Goal: Task Accomplishment & Management: Manage account settings

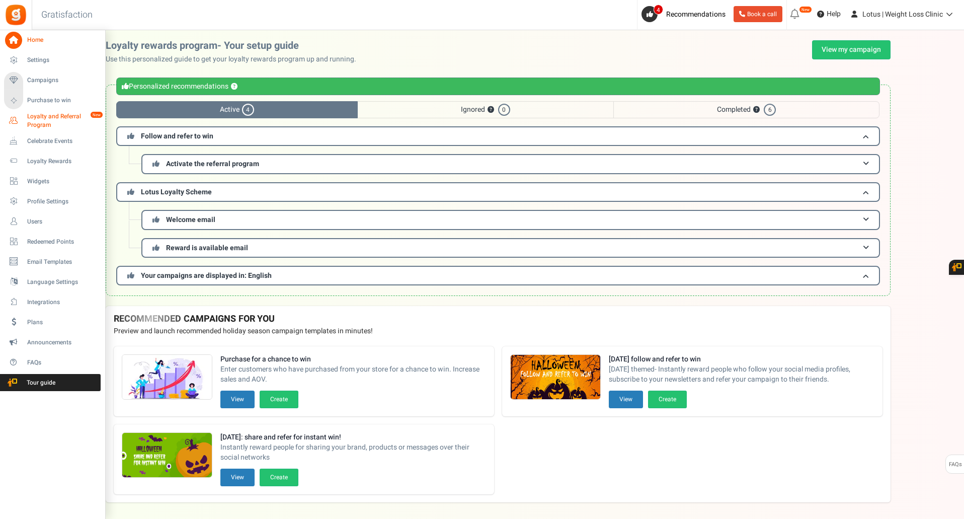
click at [57, 126] on span "Loyalty and Referral Program" at bounding box center [63, 120] width 73 height 17
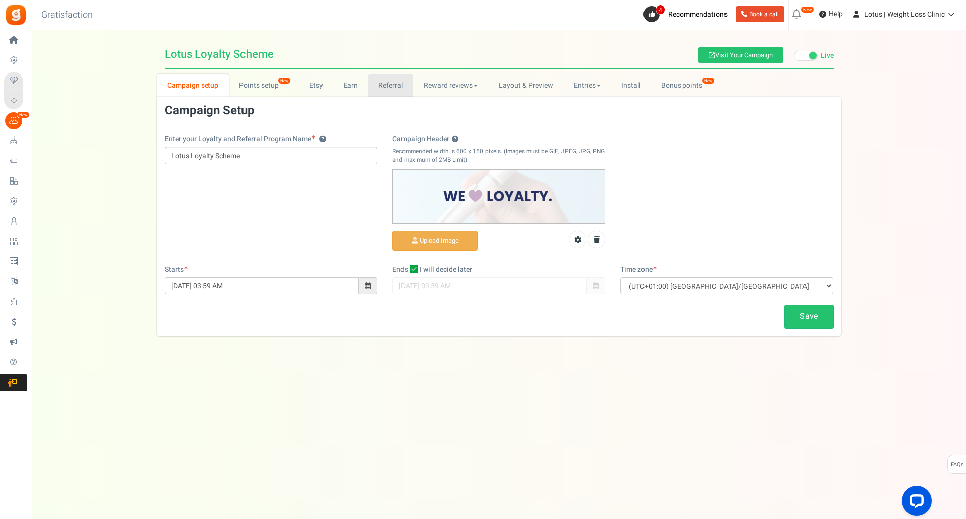
click at [394, 89] on link "Referral" at bounding box center [390, 85] width 45 height 23
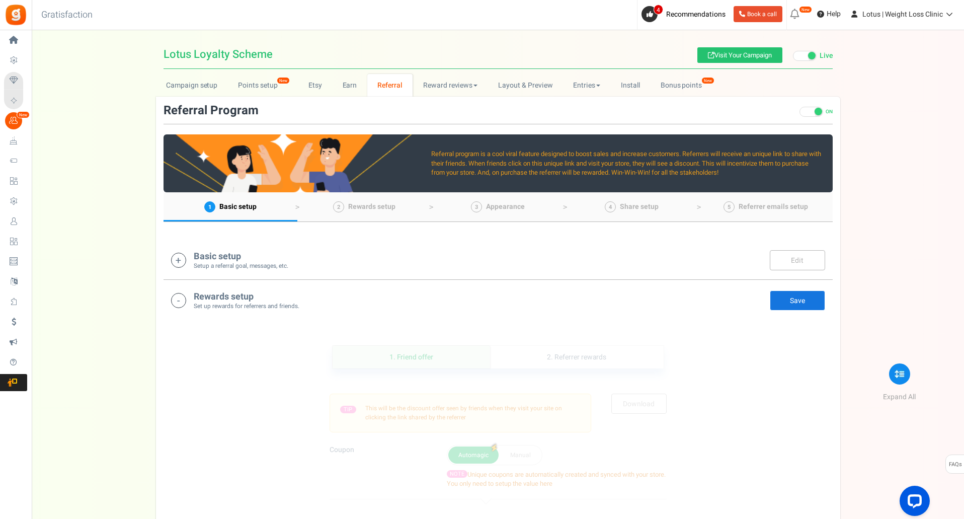
click at [287, 273] on div "Basic setup Setup a referral goal, messages, etc. Edit Save There are unsaved c…" at bounding box center [498, 260] width 669 height 40
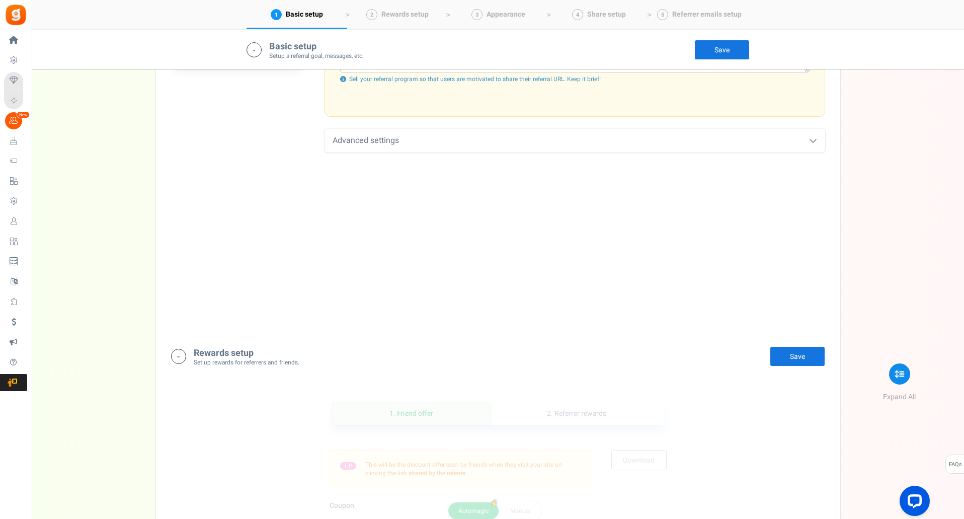
scroll to position [479, 0]
click at [408, 150] on div "Advanced settings" at bounding box center [575, 140] width 501 height 24
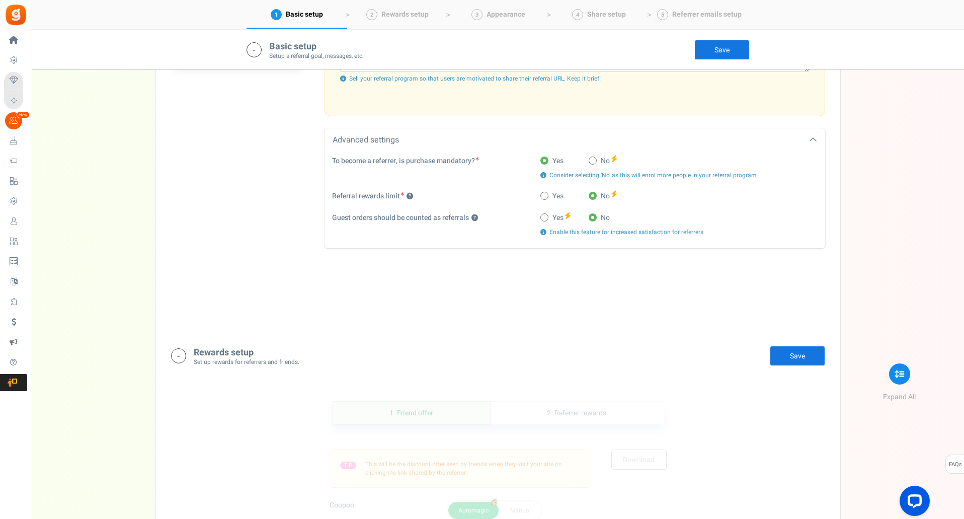
scroll to position [592, 0]
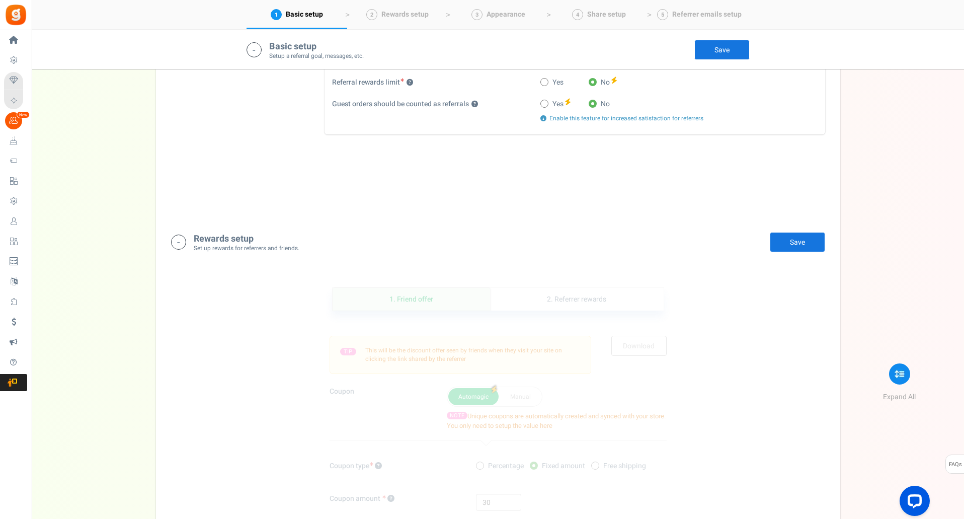
click at [189, 243] on div "Rewards setup Set up rewards for referrers and friends. Edit Save Save" at bounding box center [498, 242] width 654 height 21
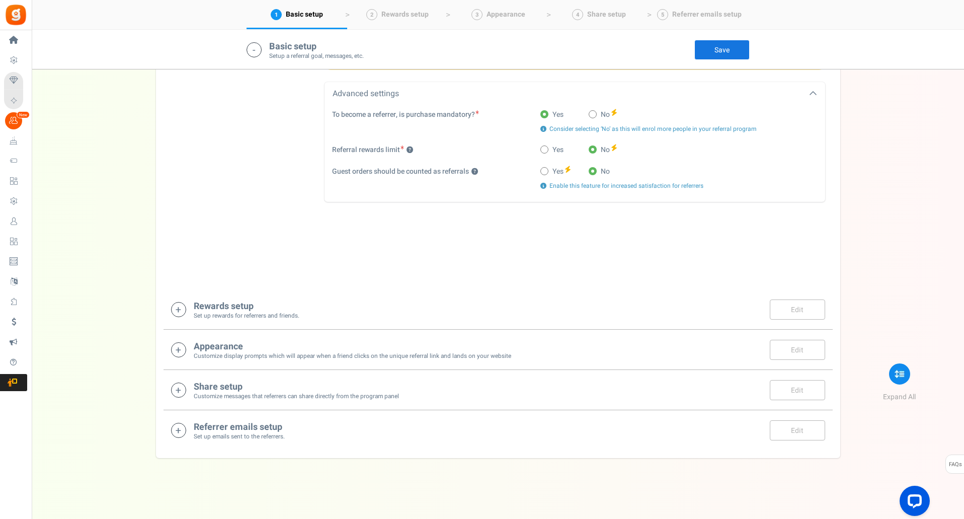
scroll to position [525, 0]
click at [274, 314] on small "Set up rewards for referrers and friends." at bounding box center [247, 316] width 106 height 9
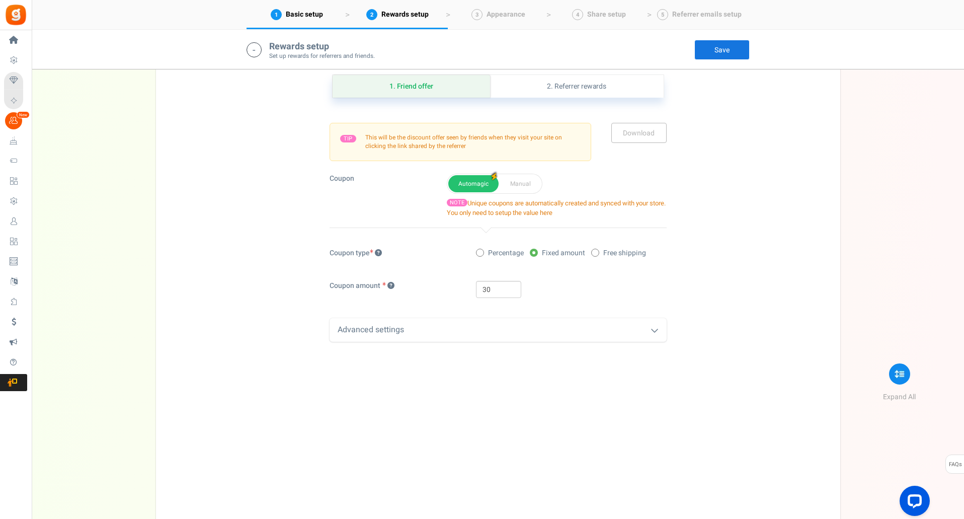
scroll to position [806, 0]
click at [496, 293] on input "30" at bounding box center [498, 288] width 45 height 17
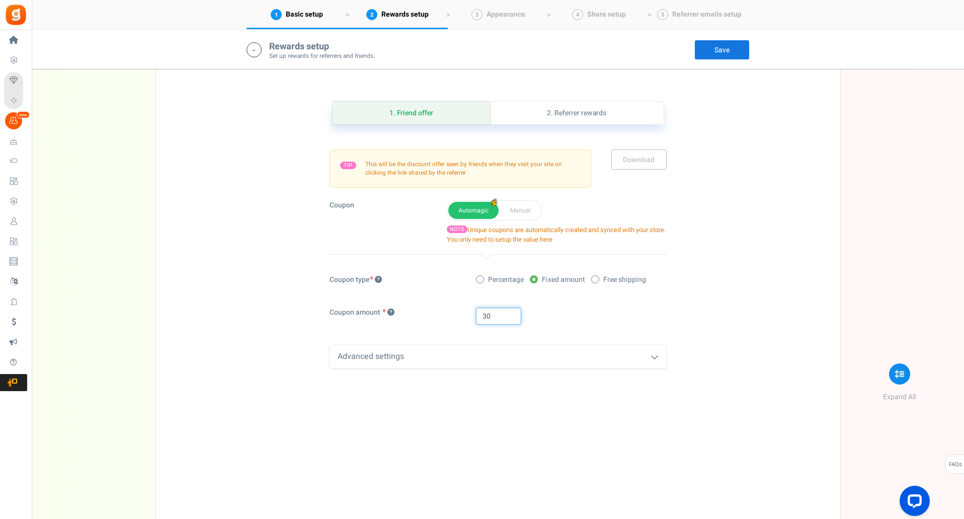
scroll to position [778, 0]
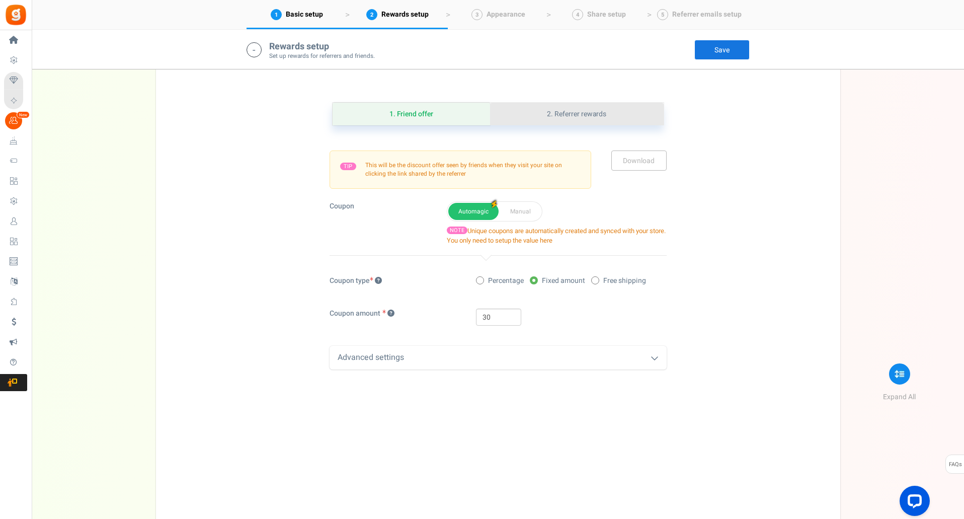
click at [559, 112] on link "2. Referrer rewards" at bounding box center [576, 114] width 173 height 23
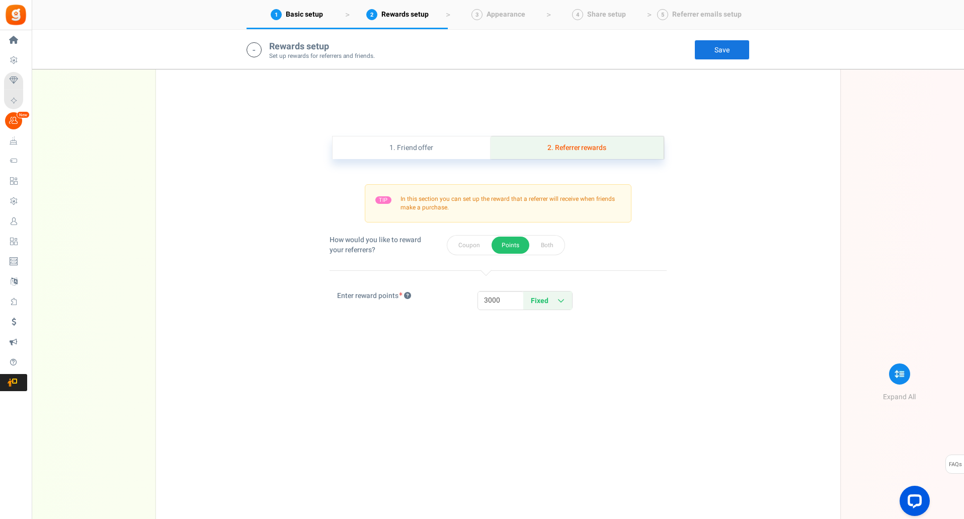
scroll to position [997, 0]
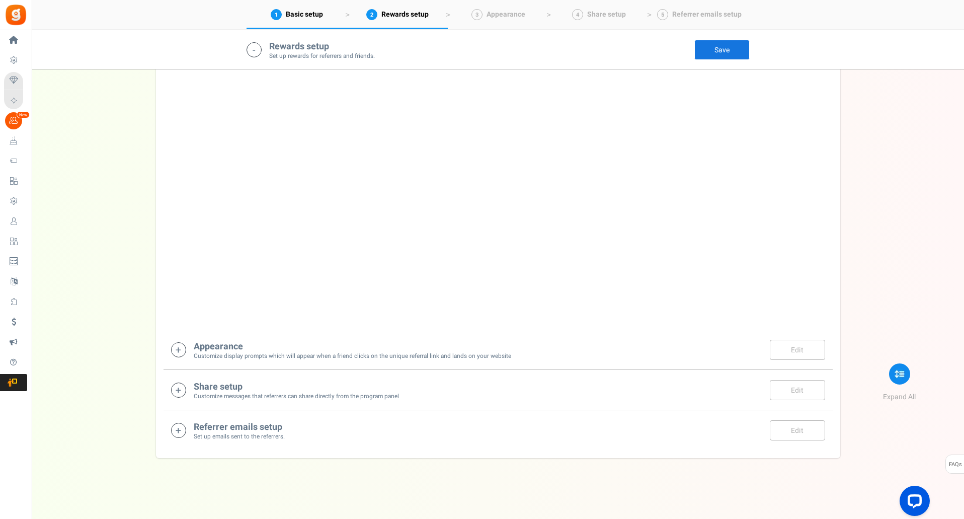
click at [228, 432] on small "Set up emails sent to the referrers." at bounding box center [239, 436] width 91 height 9
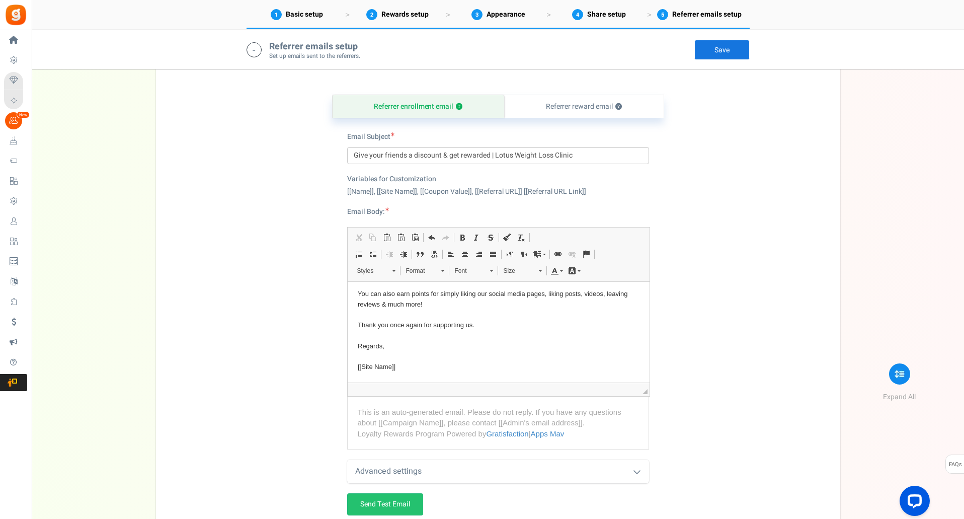
scroll to position [0, 0]
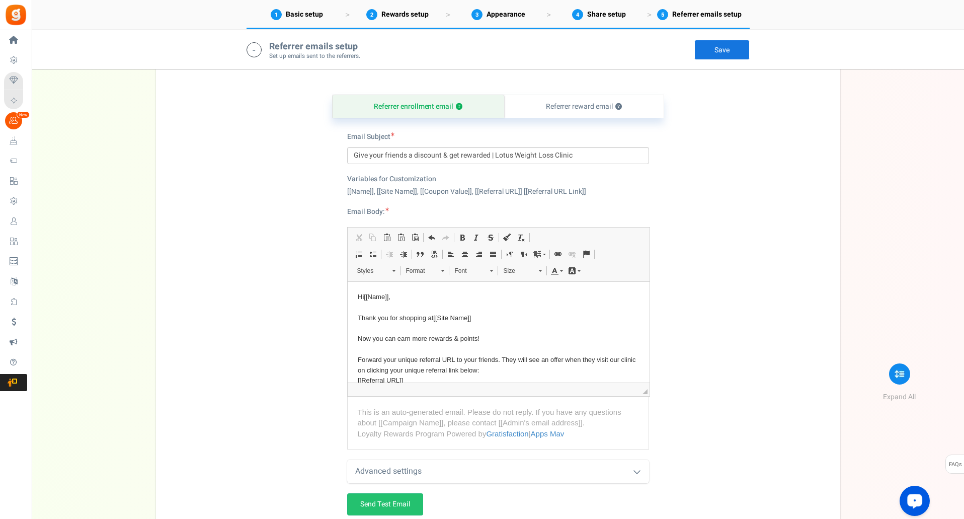
click at [911, 494] on div "Open LiveChat chat widget" at bounding box center [914, 500] width 17 height 17
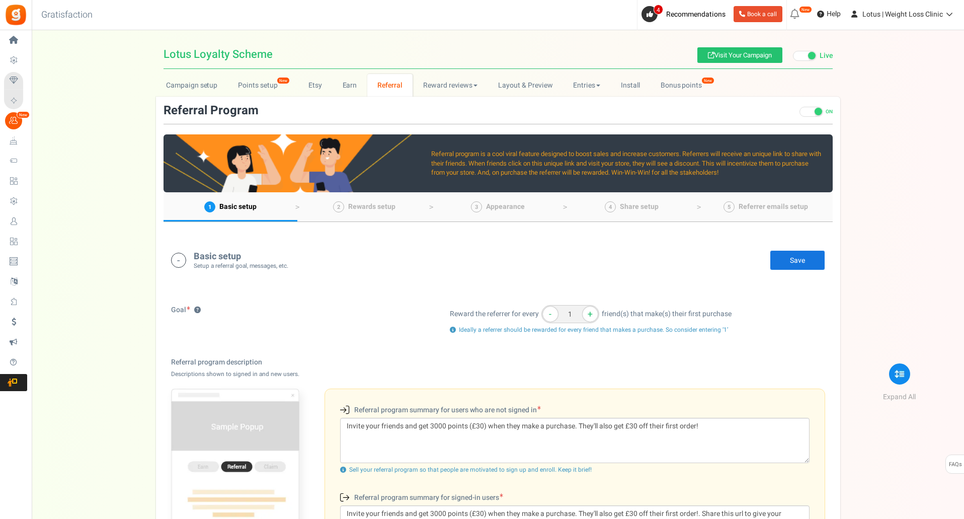
click at [794, 57] on span at bounding box center [805, 56] width 24 height 10
click at [793, 57] on input "Live Paused" at bounding box center [793, 56] width 0 height 7
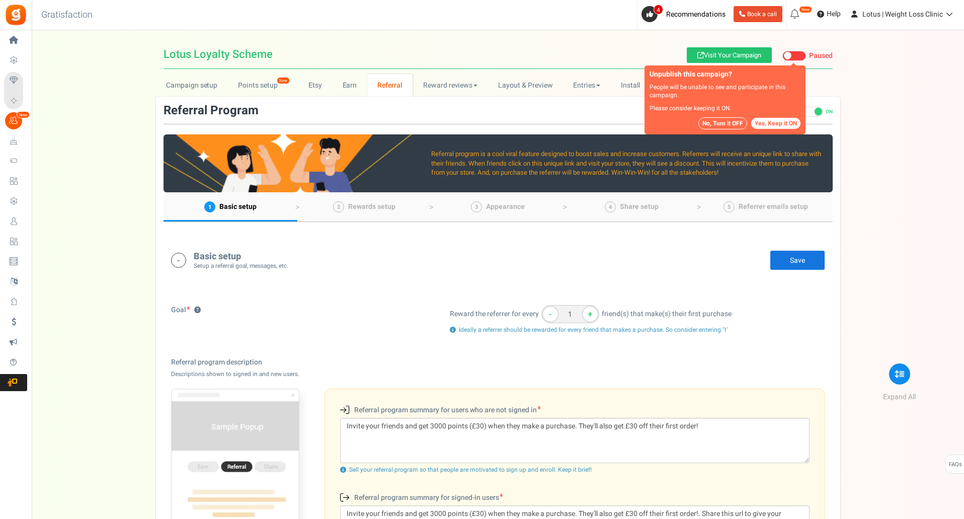
click at [714, 121] on button "No, Turn it OFF" at bounding box center [723, 123] width 49 height 12
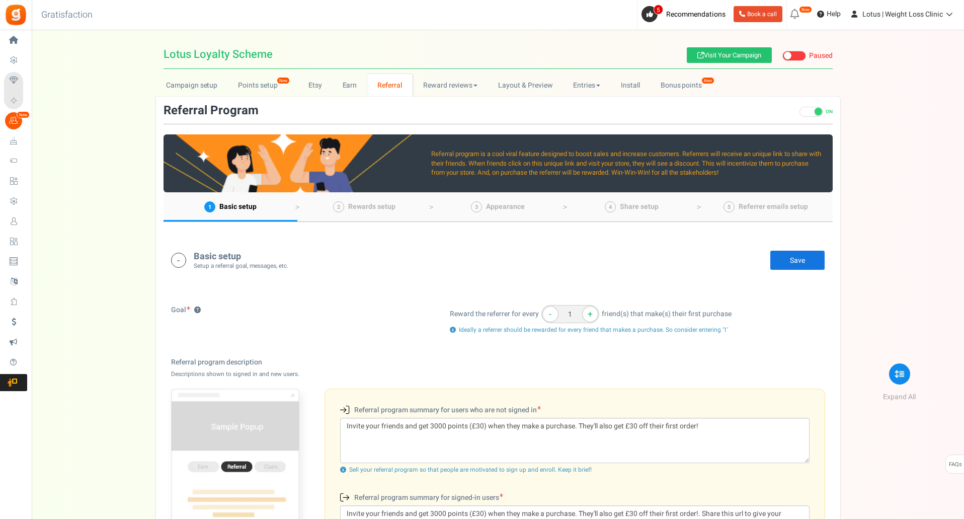
click at [793, 56] on span at bounding box center [795, 56] width 24 height 10
click at [783, 56] on input "Live Paused" at bounding box center [783, 56] width 0 height 7
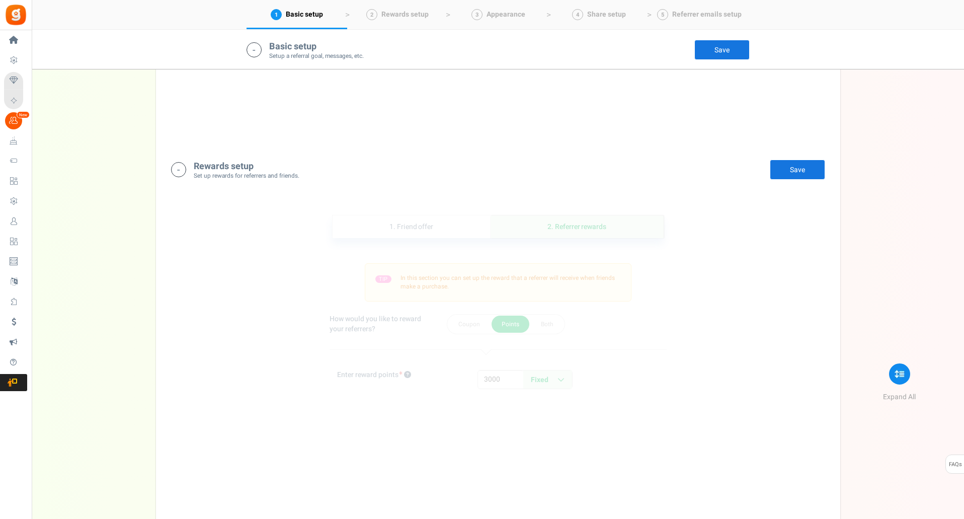
scroll to position [665, 0]
click at [397, 219] on link "1. Friend offer" at bounding box center [412, 226] width 158 height 23
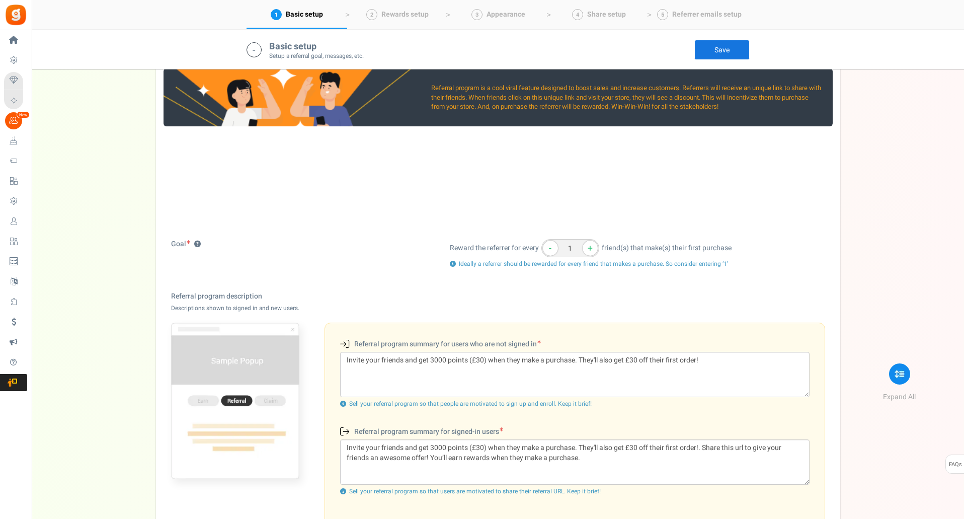
scroll to position [0, 0]
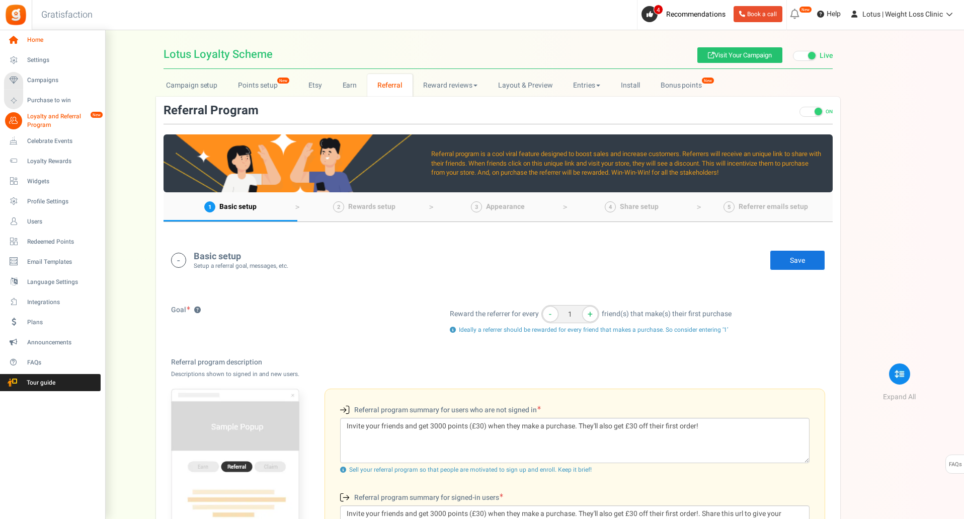
click at [49, 44] on span "Home" at bounding box center [62, 40] width 70 height 9
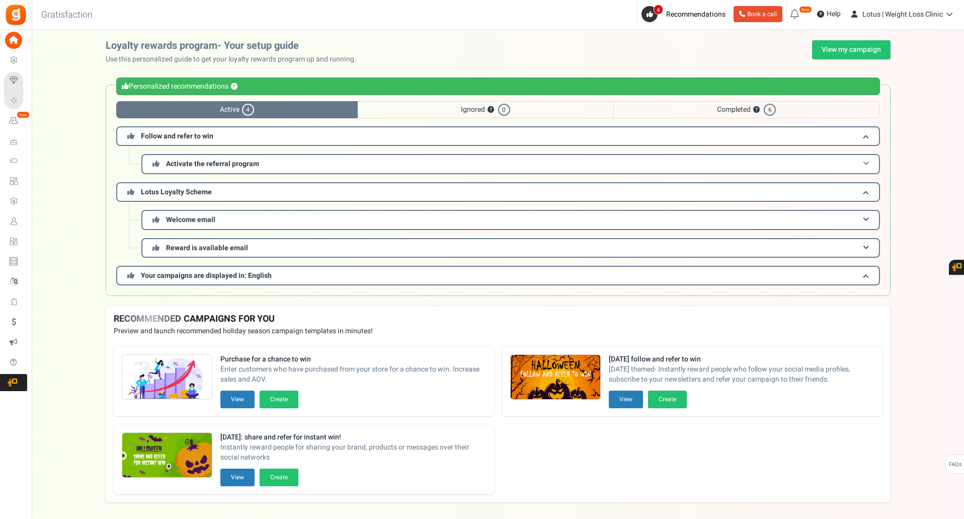
click at [186, 166] on span "Activate the referral program" at bounding box center [212, 164] width 93 height 11
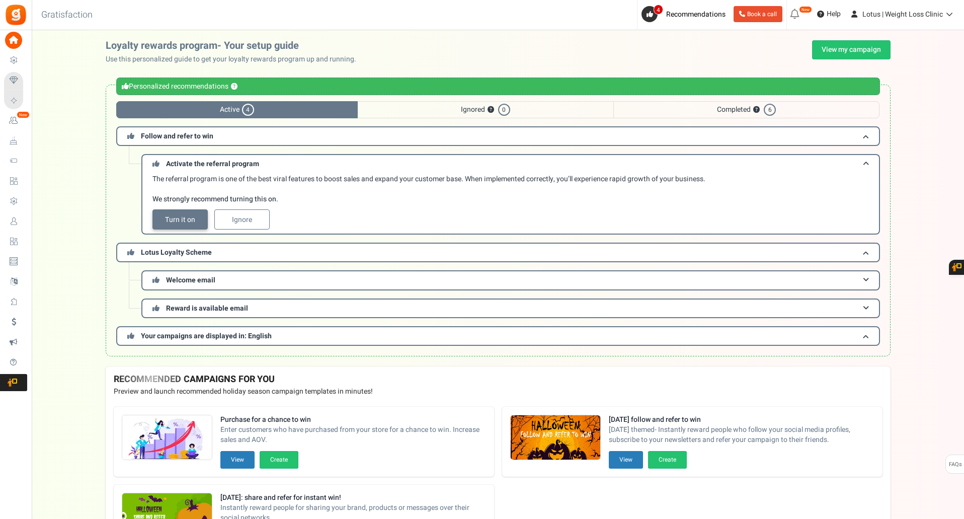
click at [165, 225] on link "Turn it on" at bounding box center [179, 219] width 55 height 20
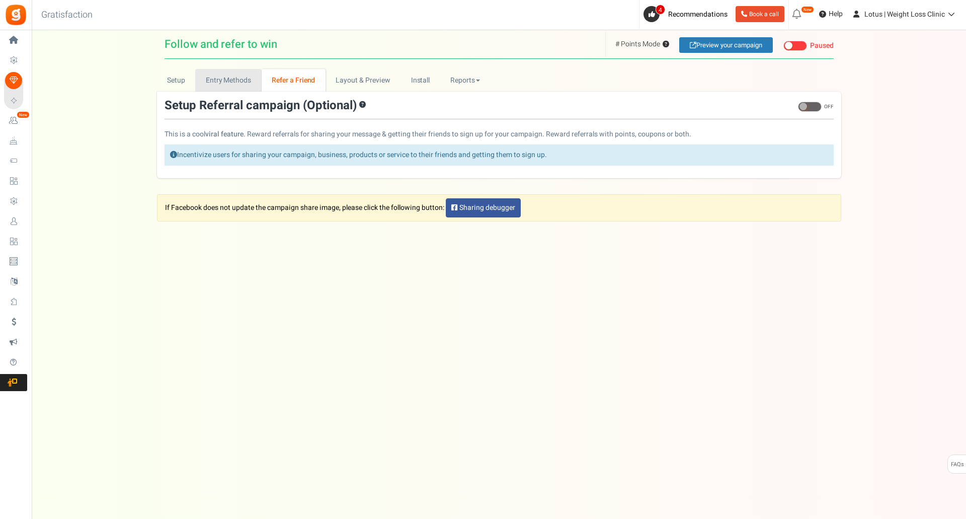
click at [238, 83] on link "Entry Methods" at bounding box center [228, 80] width 66 height 23
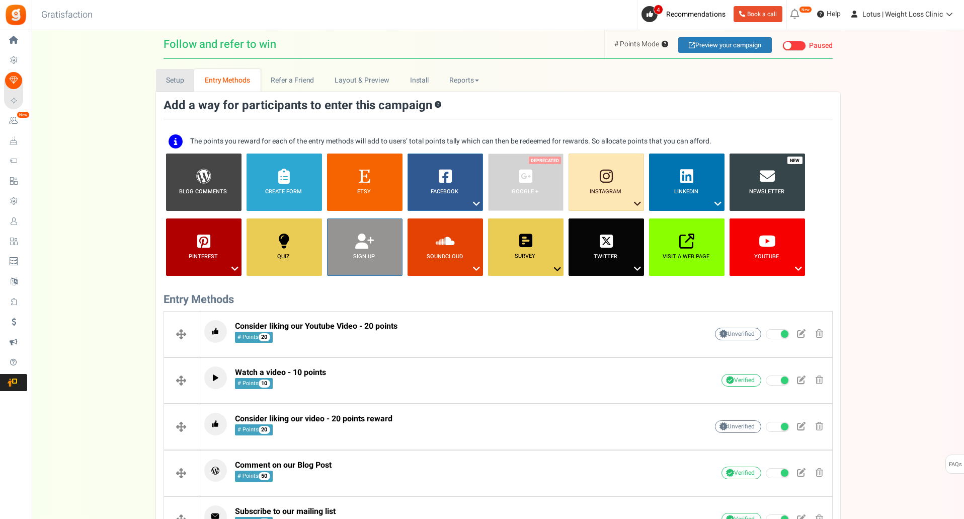
click at [181, 80] on link "Setup" at bounding box center [175, 80] width 39 height 23
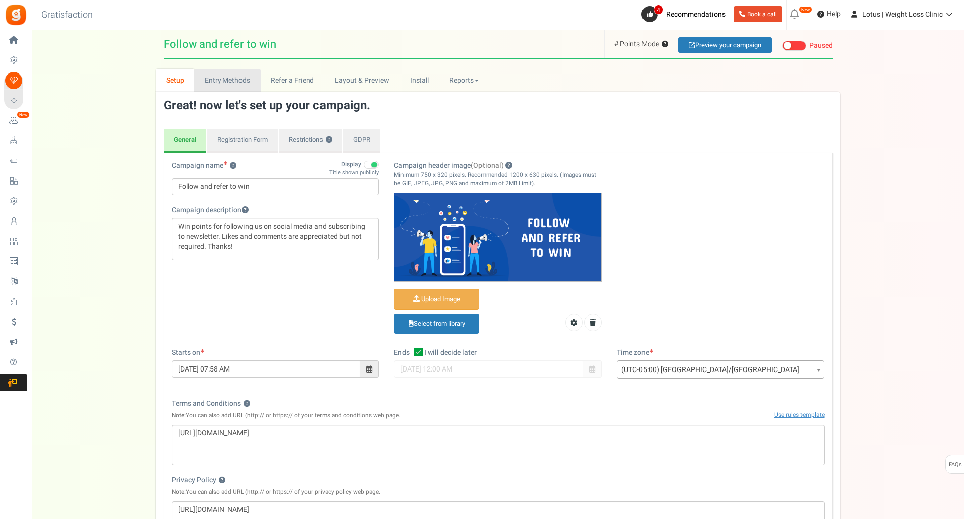
click at [236, 84] on link "Entry Methods" at bounding box center [227, 80] width 66 height 23
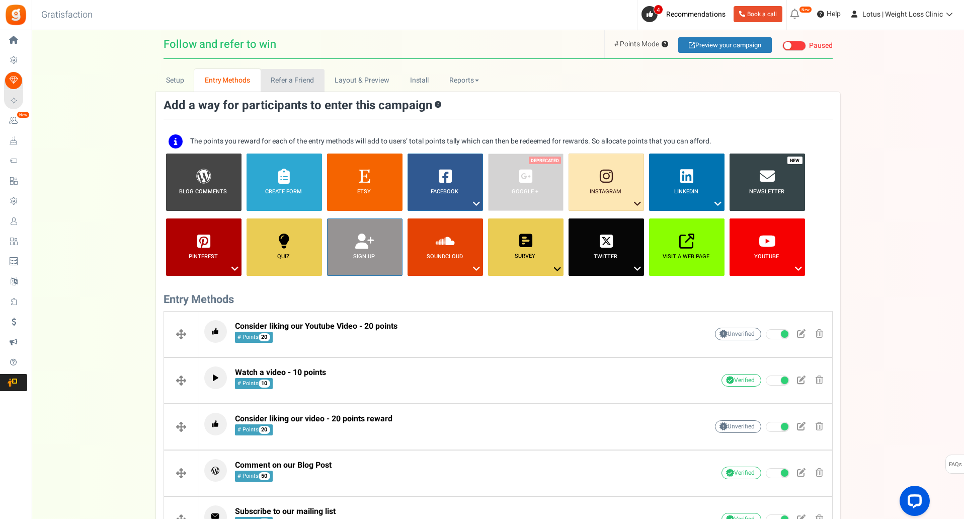
click at [274, 83] on link "Refer a Friend" at bounding box center [293, 80] width 64 height 23
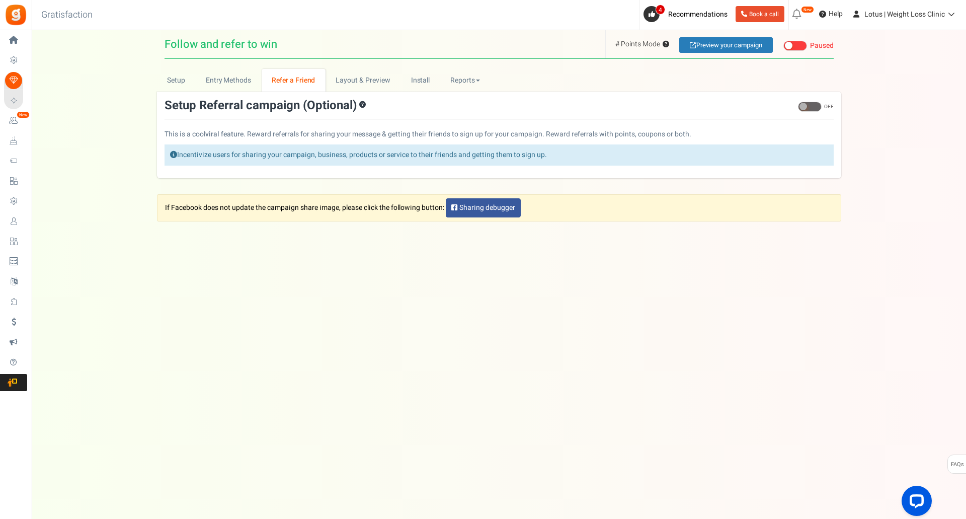
click at [181, 92] on div "Setup Referral campaign (Optional) ? ON OFF Important! The referral program is …" at bounding box center [499, 135] width 684 height 87
click at [176, 85] on link "Setup" at bounding box center [176, 80] width 39 height 23
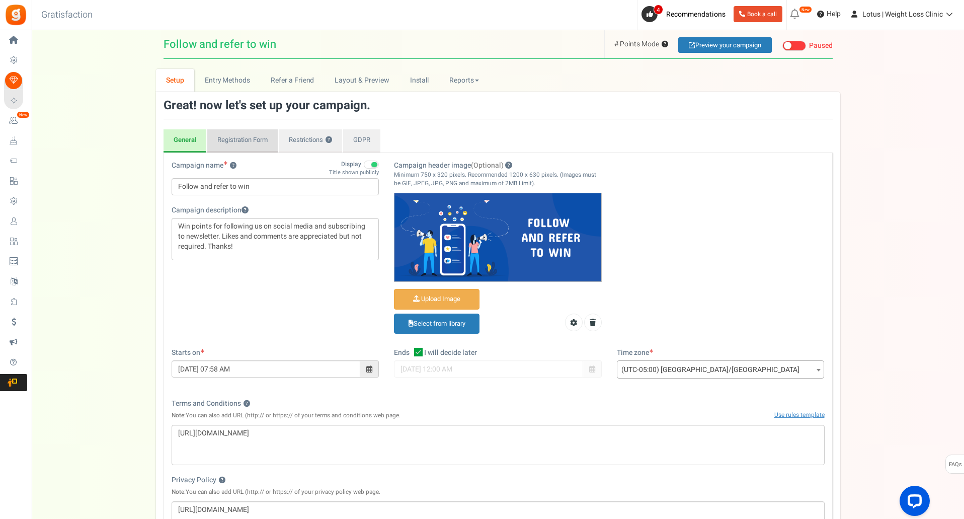
click at [250, 140] on link "Registration Form" at bounding box center [242, 140] width 70 height 23
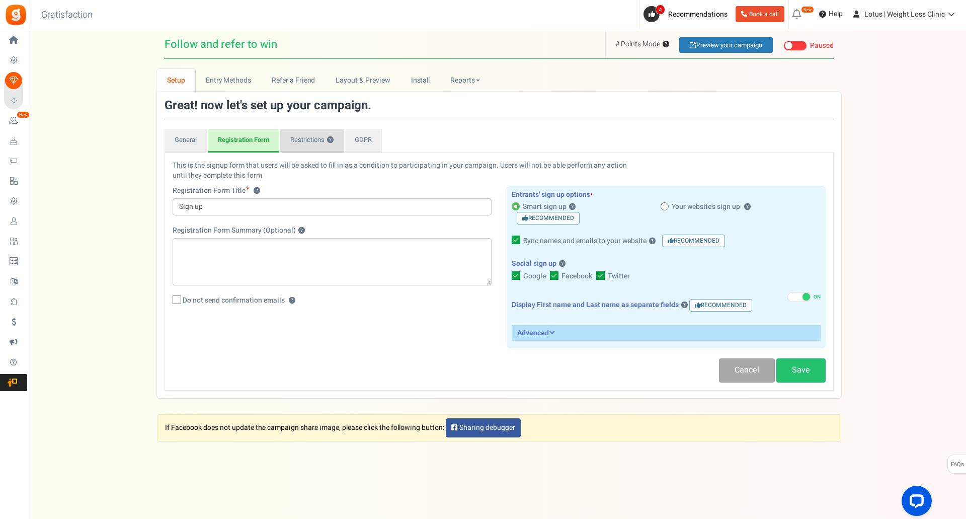
click at [324, 142] on link "Restrictions ?" at bounding box center [311, 140] width 63 height 23
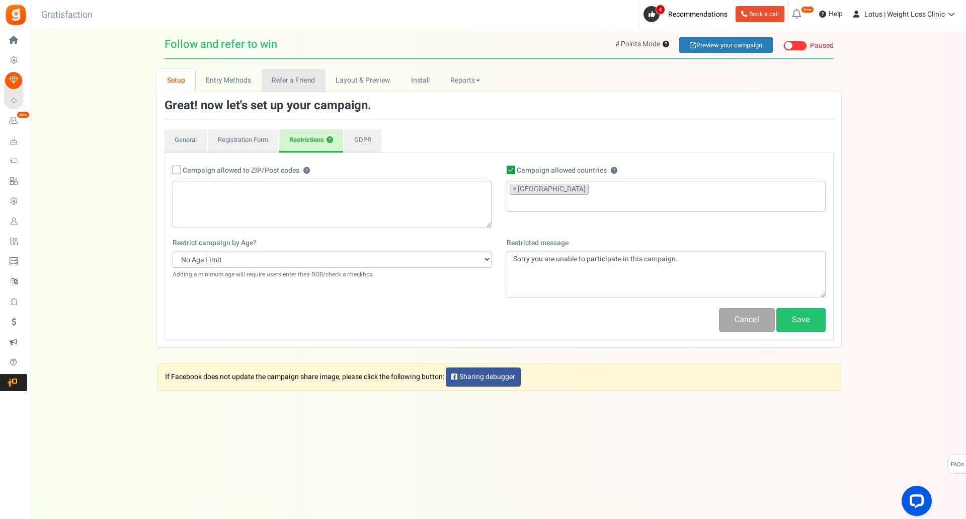
click at [281, 84] on link "Refer a Friend" at bounding box center [294, 80] width 64 height 23
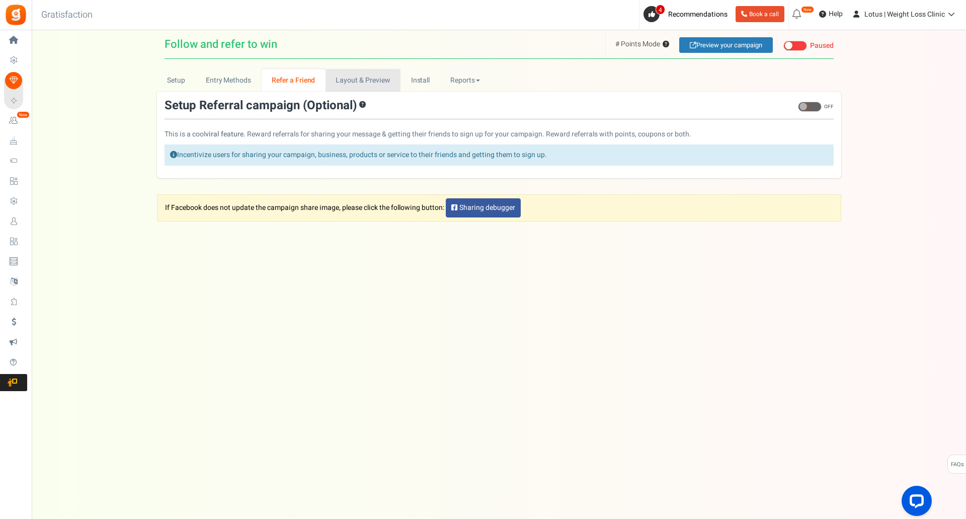
click at [366, 84] on link "Layout & Preview" at bounding box center [363, 80] width 75 height 23
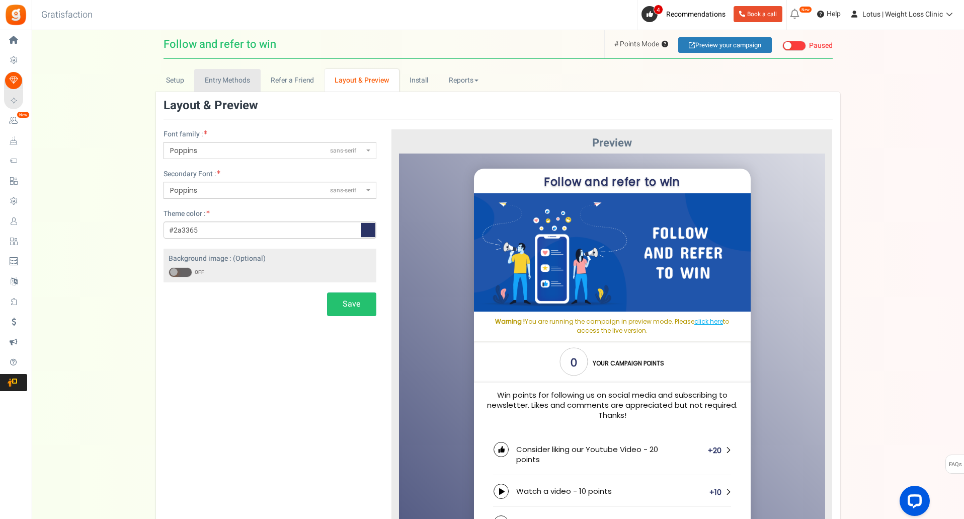
click at [239, 84] on link "Entry Methods" at bounding box center [227, 80] width 66 height 23
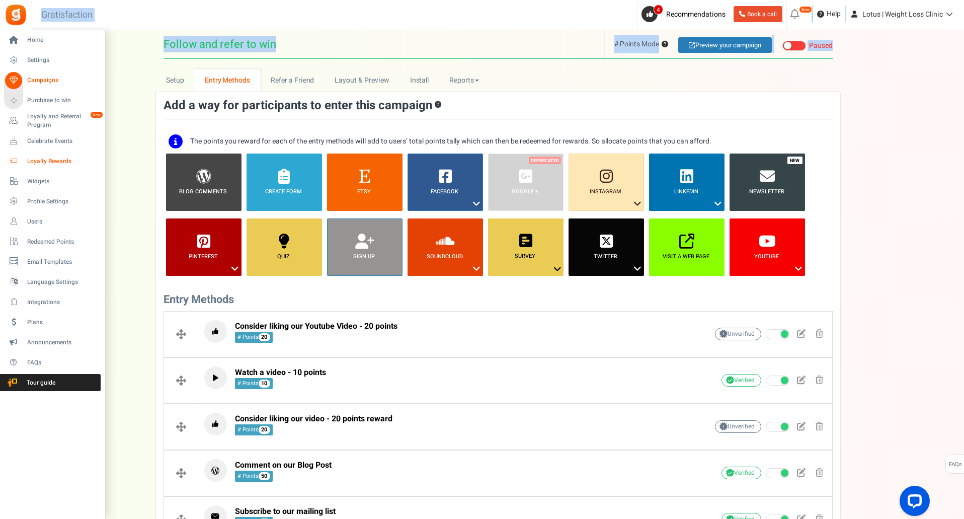
drag, startPoint x: 155, startPoint y: 66, endPoint x: 13, endPoint y: 156, distance: 168.3
click at [13, 156] on div "Home Settings Campaigns Purchase to win Loyalty and Referral Program New Celebr…" at bounding box center [482, 416] width 964 height 773
click at [45, 128] on span "Loyalty and Referral Program" at bounding box center [63, 120] width 73 height 17
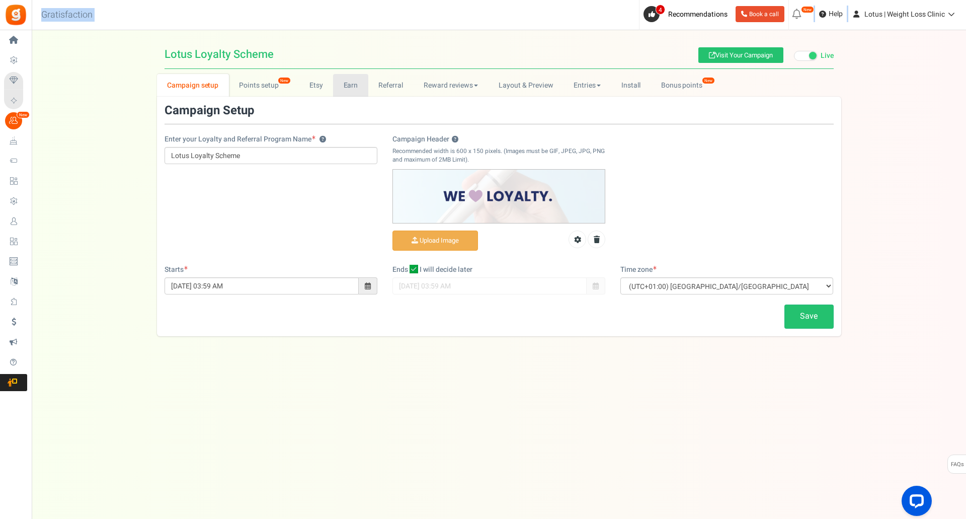
click at [356, 86] on link "Earn" at bounding box center [350, 85] width 35 height 23
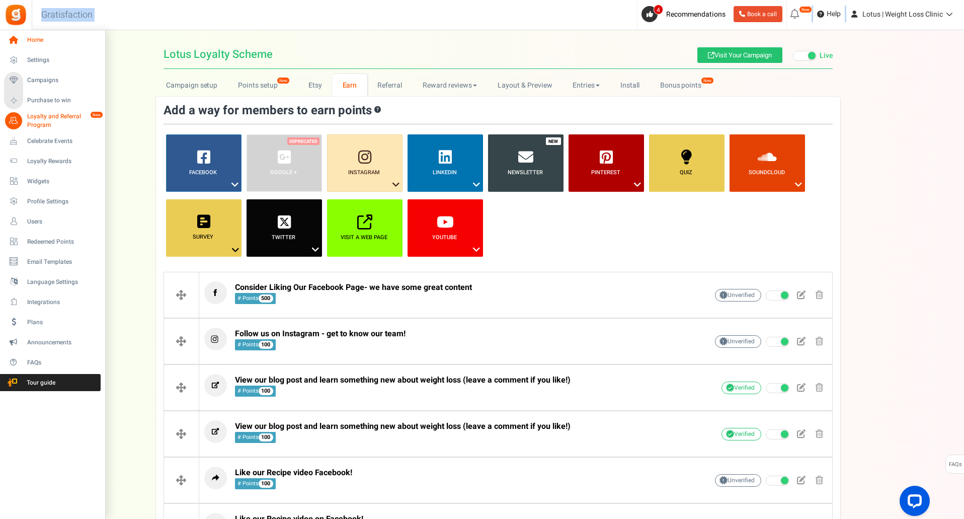
click at [31, 40] on span "Home" at bounding box center [62, 40] width 70 height 9
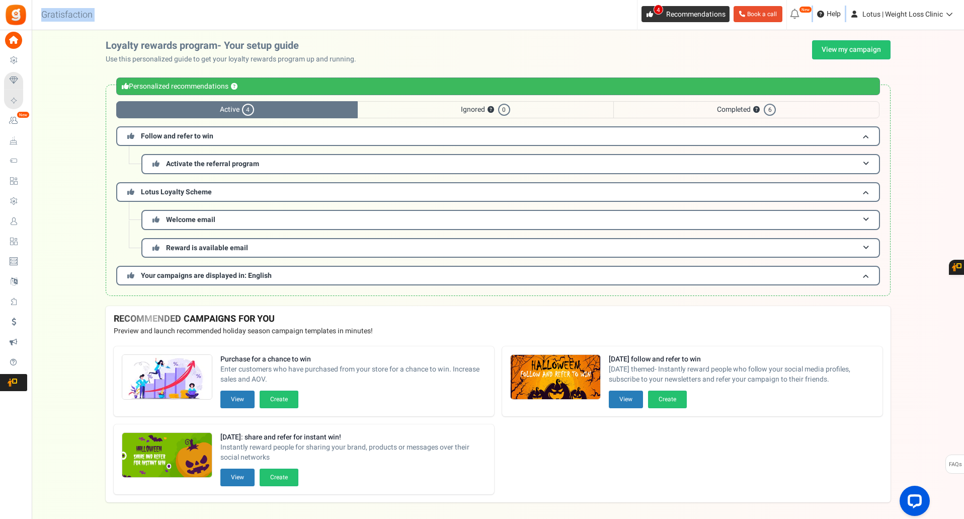
click at [647, 15] on icon at bounding box center [650, 14] width 7 height 7
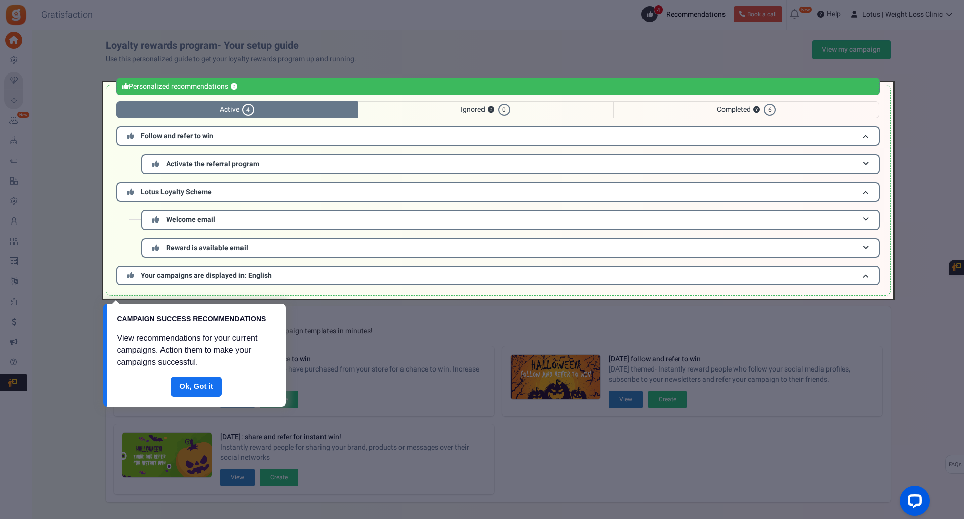
click at [297, 151] on div at bounding box center [498, 190] width 790 height 216
click at [297, 159] on div at bounding box center [498, 190] width 790 height 216
click at [303, 172] on div at bounding box center [498, 190] width 790 height 216
click at [199, 384] on link "Done" at bounding box center [196, 386] width 51 height 20
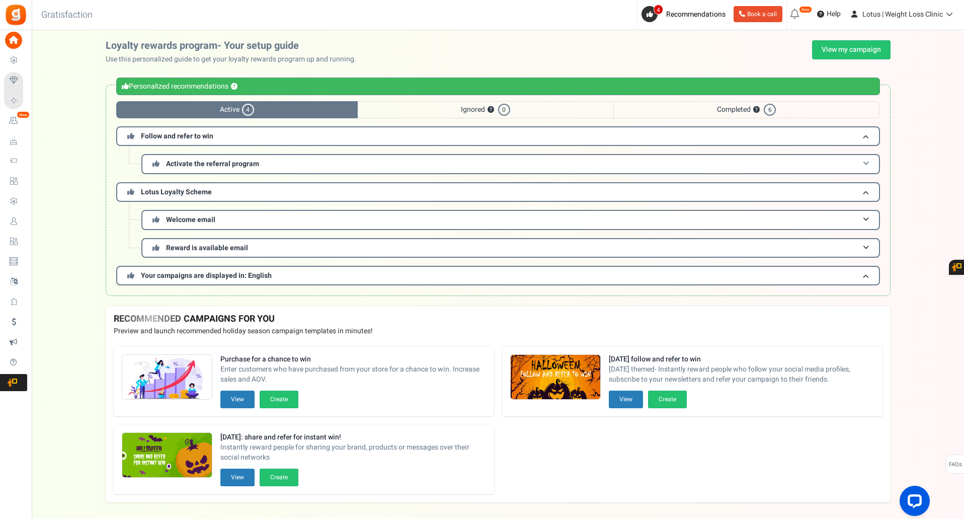
click at [579, 160] on h3 "Activate the referral program" at bounding box center [510, 164] width 739 height 20
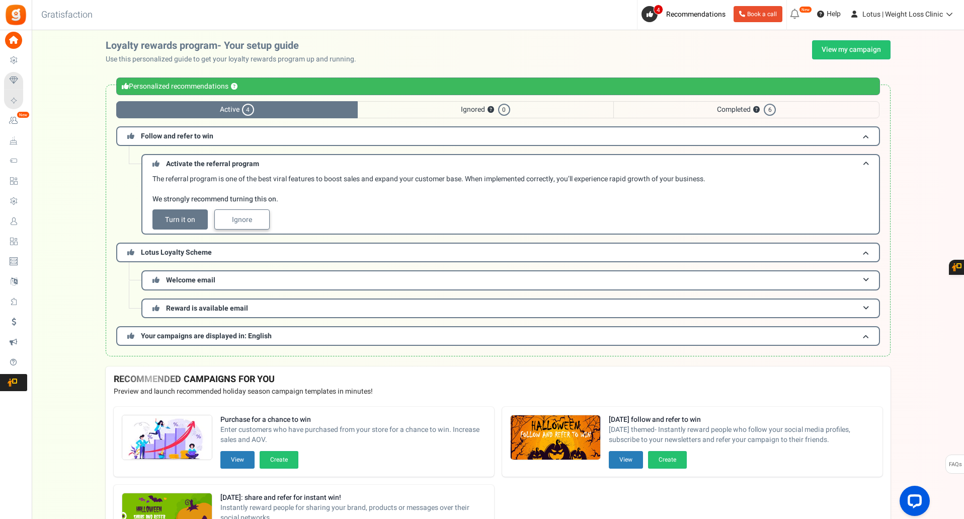
click at [238, 224] on link "Ignore" at bounding box center [241, 219] width 55 height 20
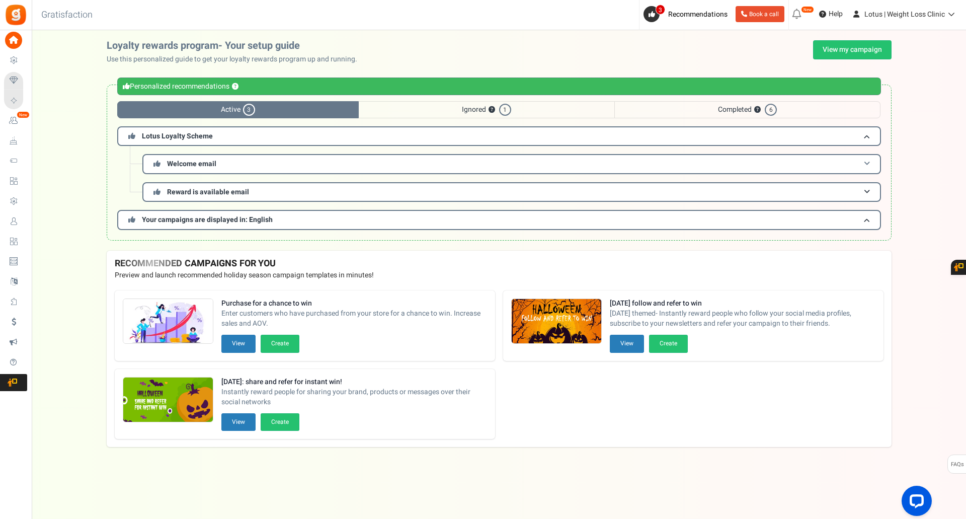
click at [189, 161] on span "Welcome email" at bounding box center [191, 164] width 49 height 11
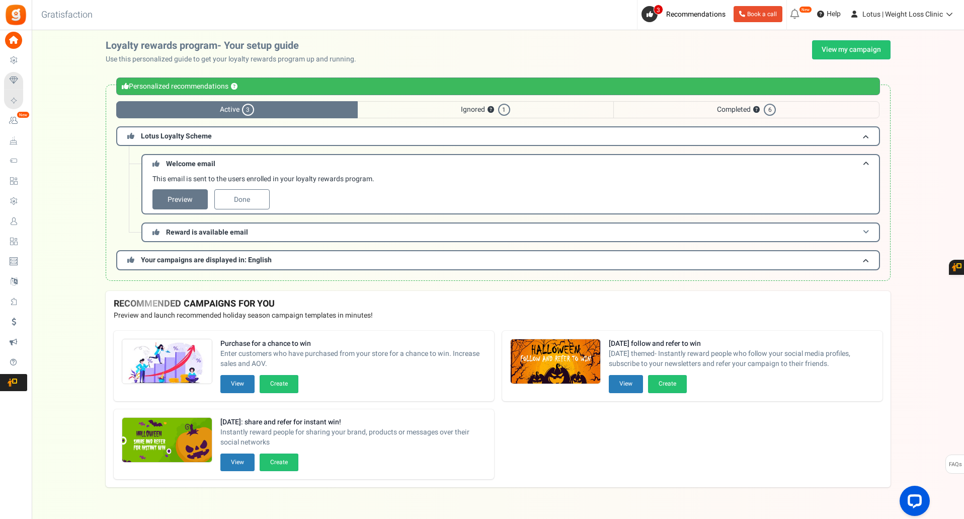
click at [175, 222] on h3 "Reward is available email" at bounding box center [510, 232] width 739 height 20
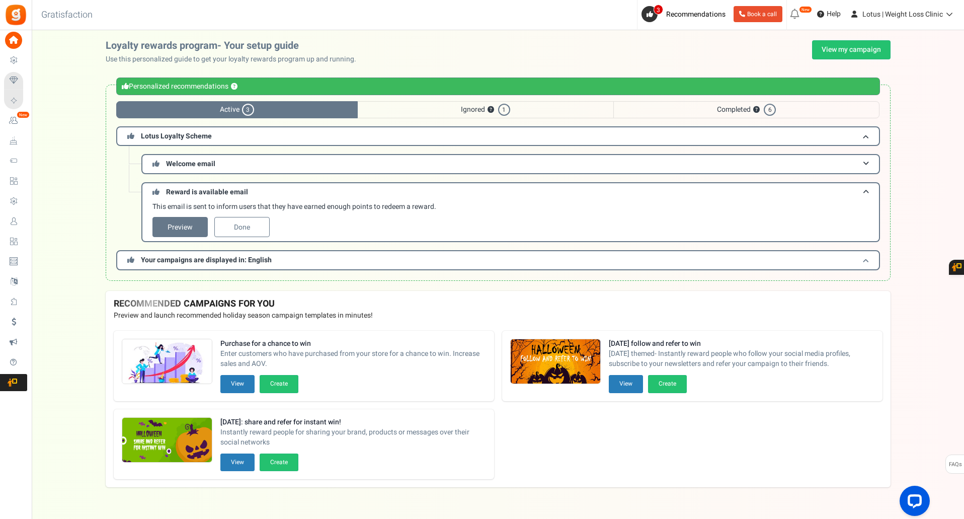
click at [144, 257] on span "Your campaigns are displayed in: English" at bounding box center [206, 260] width 131 height 11
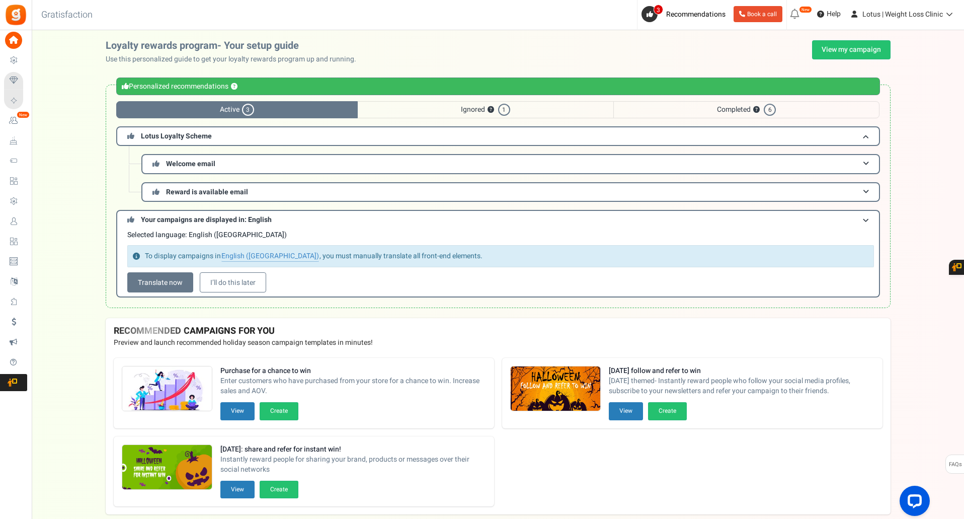
click at [732, 108] on span "Completed ? 6" at bounding box center [746, 109] width 266 height 17
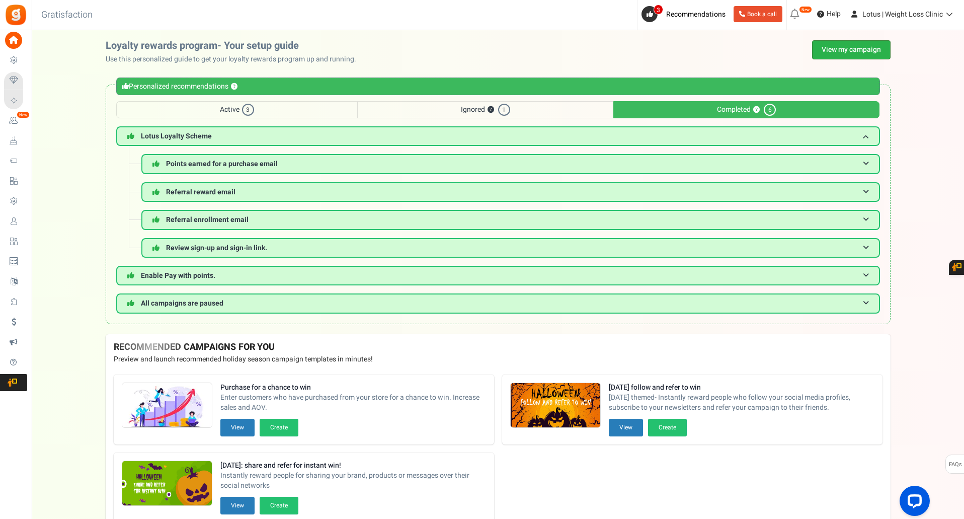
click at [823, 51] on link "View my campaign" at bounding box center [851, 49] width 79 height 19
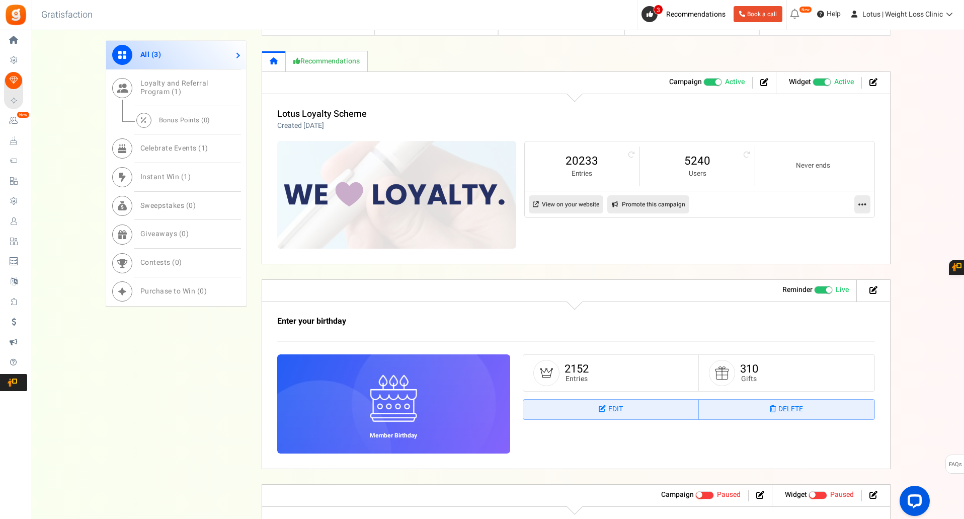
scroll to position [459, 0]
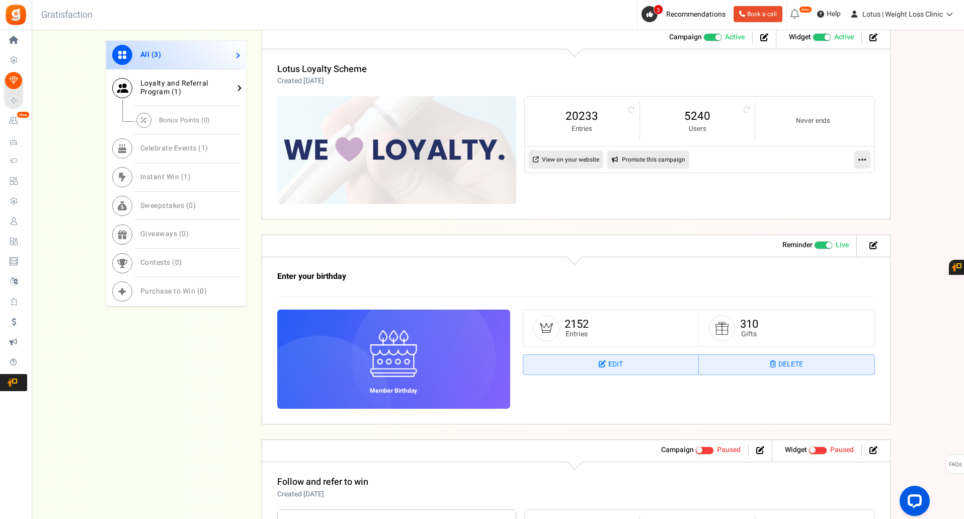
click at [172, 85] on span "Loyalty and Referral Program ( 1 )" at bounding box center [174, 87] width 68 height 19
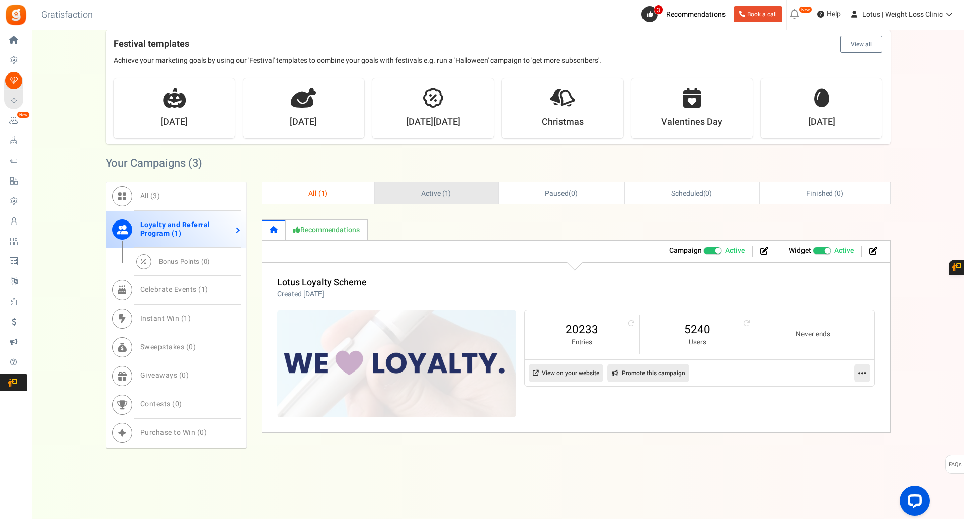
click at [410, 190] on link "Active ( 1 )" at bounding box center [436, 193] width 123 height 22
click at [827, 253] on span at bounding box center [828, 251] width 6 height 6
click at [813, 253] on input "Recommended: TURN ON Active Paused" at bounding box center [813, 251] width 0 height 7
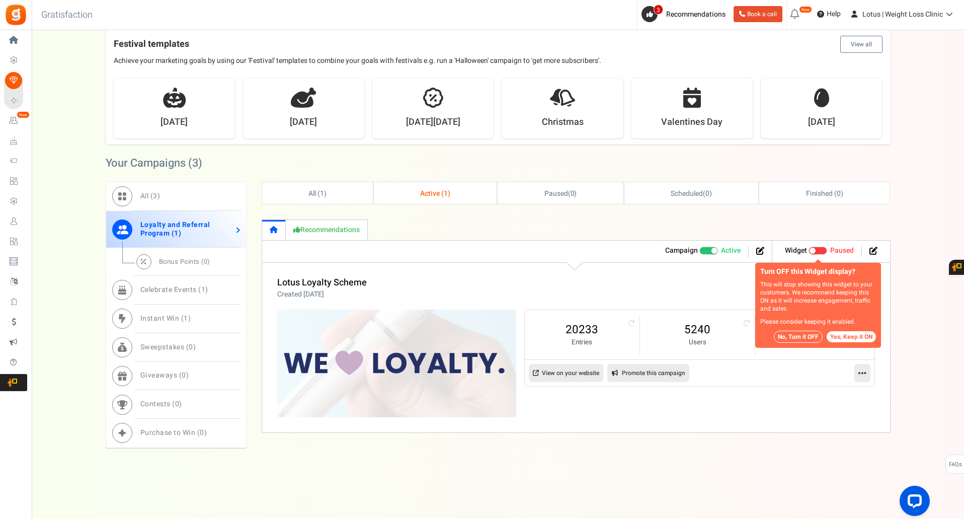
click at [794, 335] on button "No, Turn it OFF" at bounding box center [798, 337] width 49 height 12
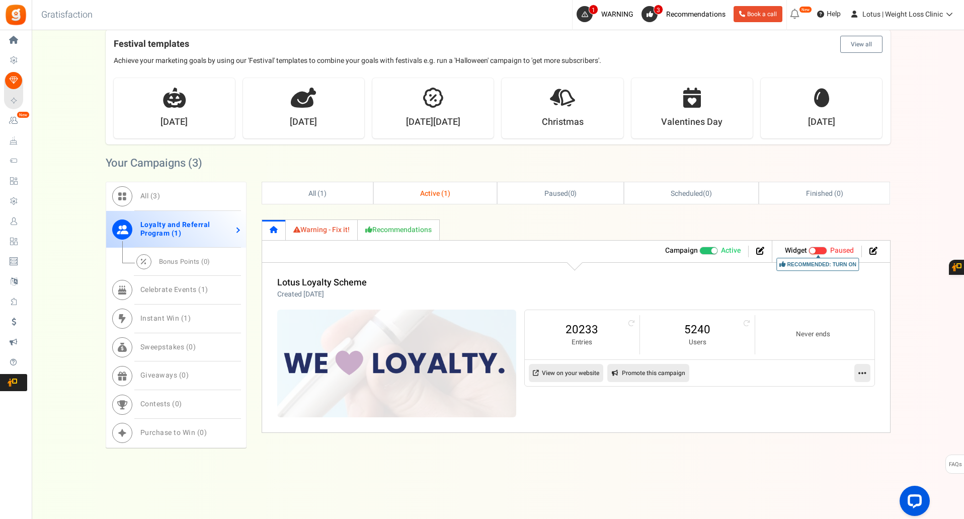
click at [820, 250] on span "Recommended: TURN ON" at bounding box center [818, 251] width 19 height 8
click at [809, 250] on input "Recommended: TURN ON Active Paused" at bounding box center [809, 251] width 0 height 7
click at [12, 18] on img at bounding box center [16, 15] width 23 height 23
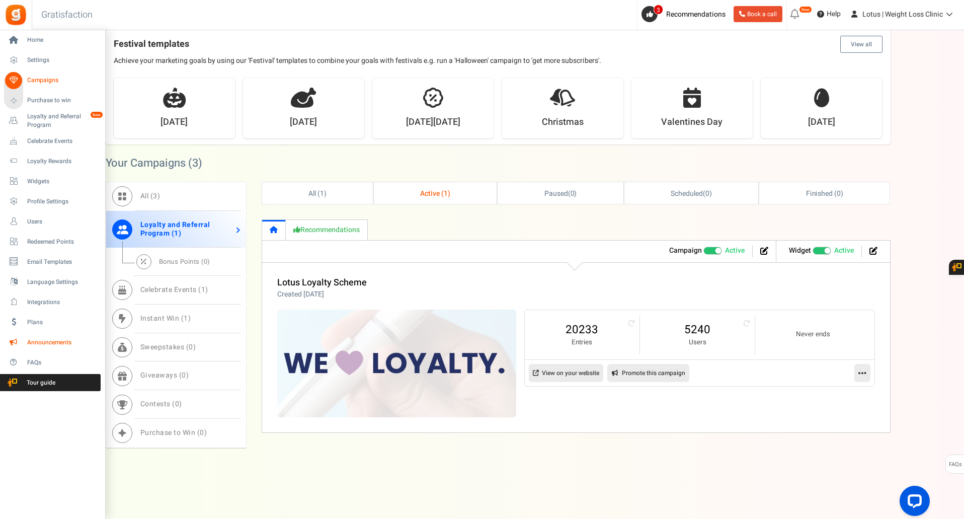
click at [36, 342] on span "Announcements" at bounding box center [62, 342] width 70 height 9
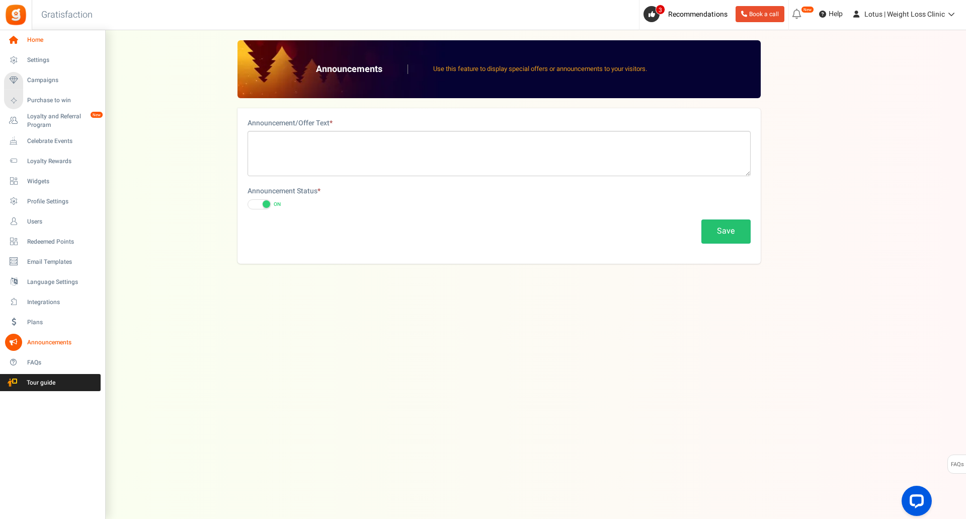
click at [44, 46] on link "Home" at bounding box center [52, 40] width 97 height 17
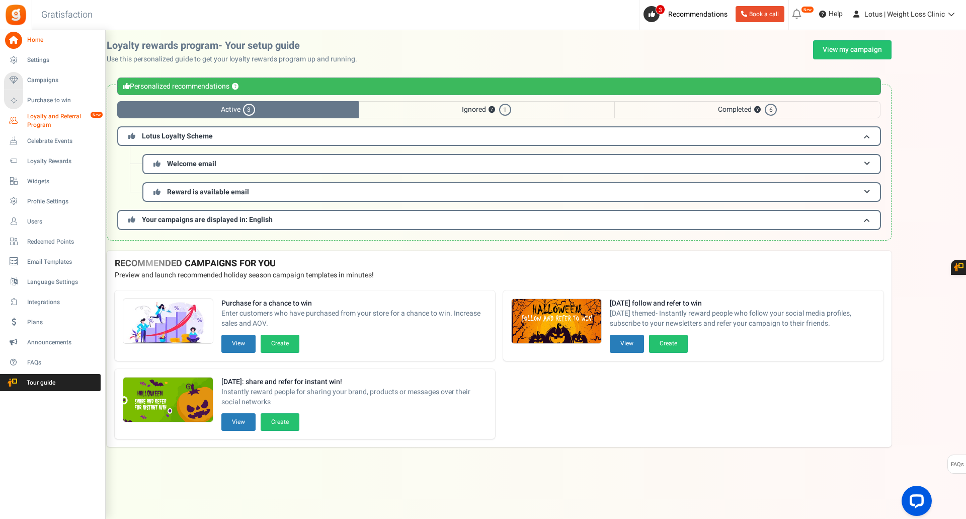
click at [48, 123] on span "Loyalty and Referral Program" at bounding box center [63, 120] width 73 height 17
